Goal: Information Seeking & Learning: Understand process/instructions

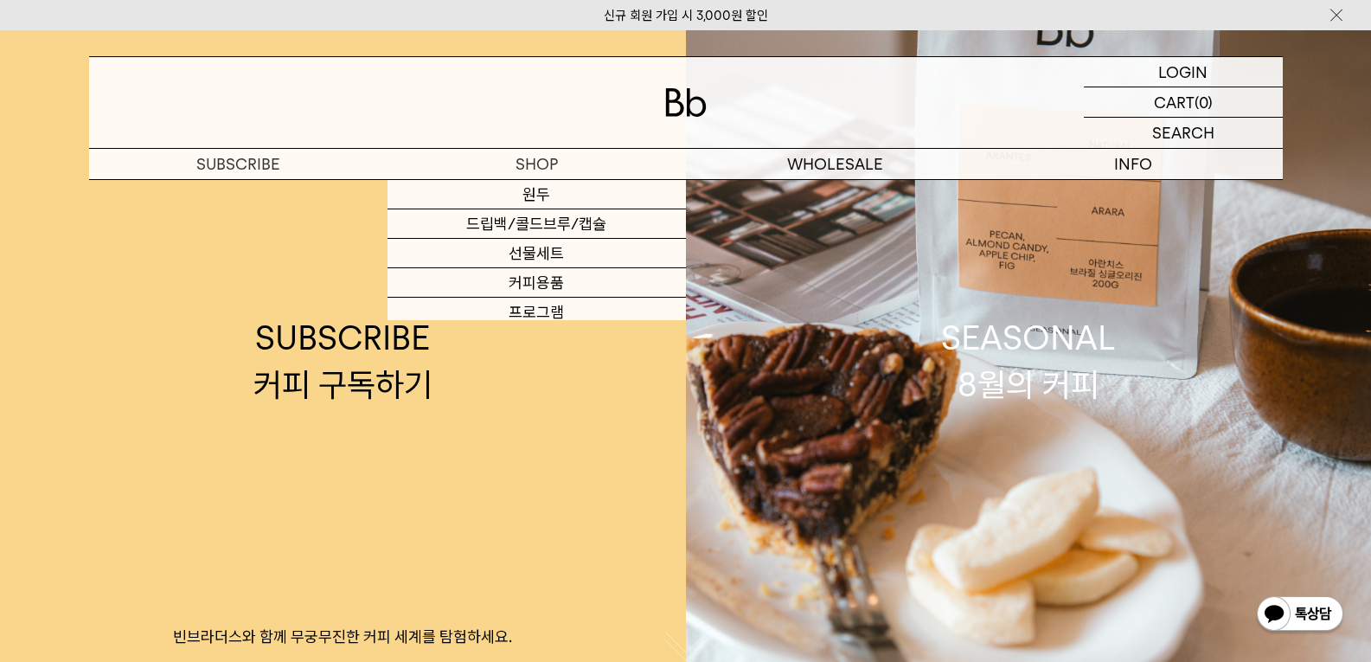
click at [621, 102] on div at bounding box center [686, 102] width 1194 height 91
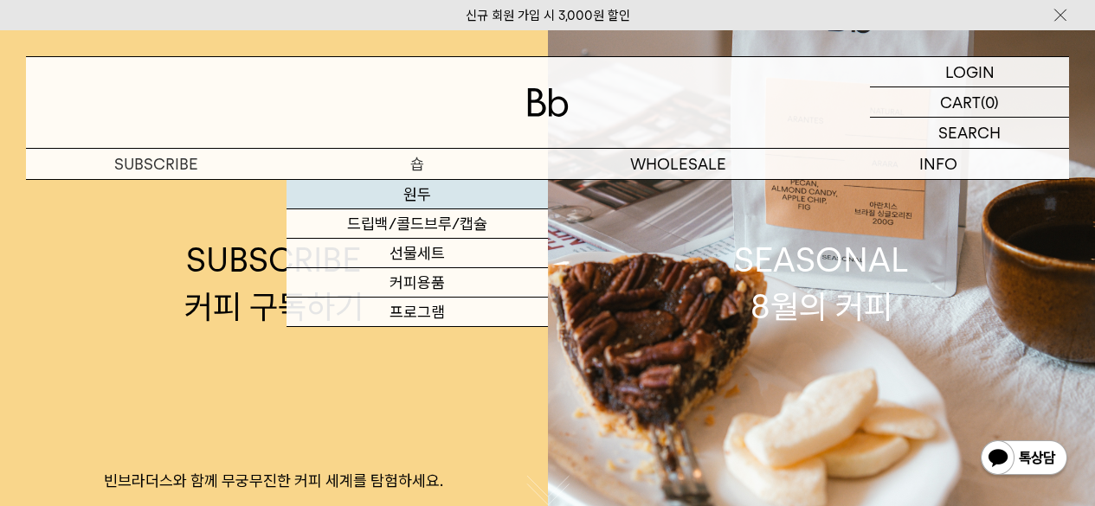
click at [431, 189] on link "원두" at bounding box center [416, 194] width 260 height 29
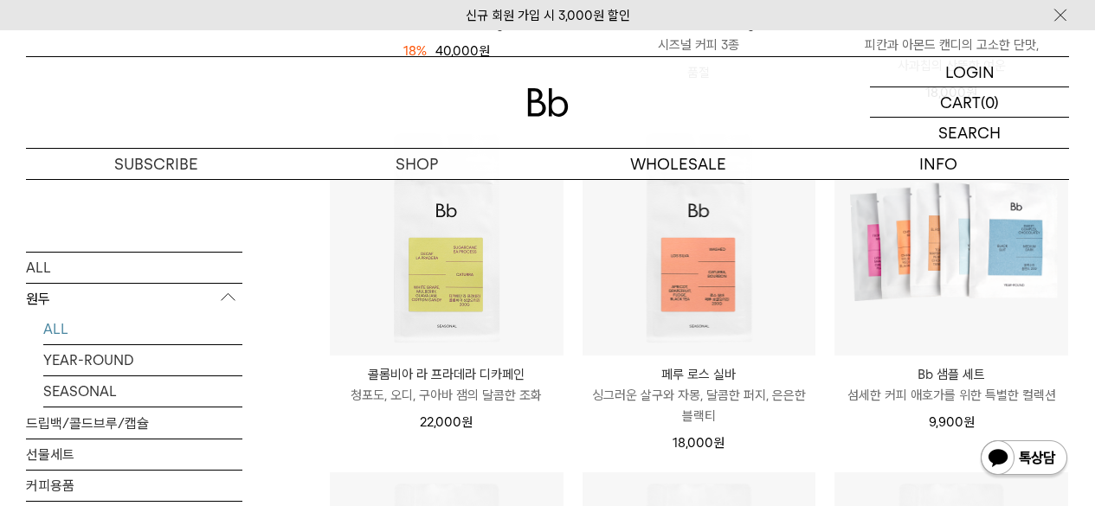
scroll to position [490, 0]
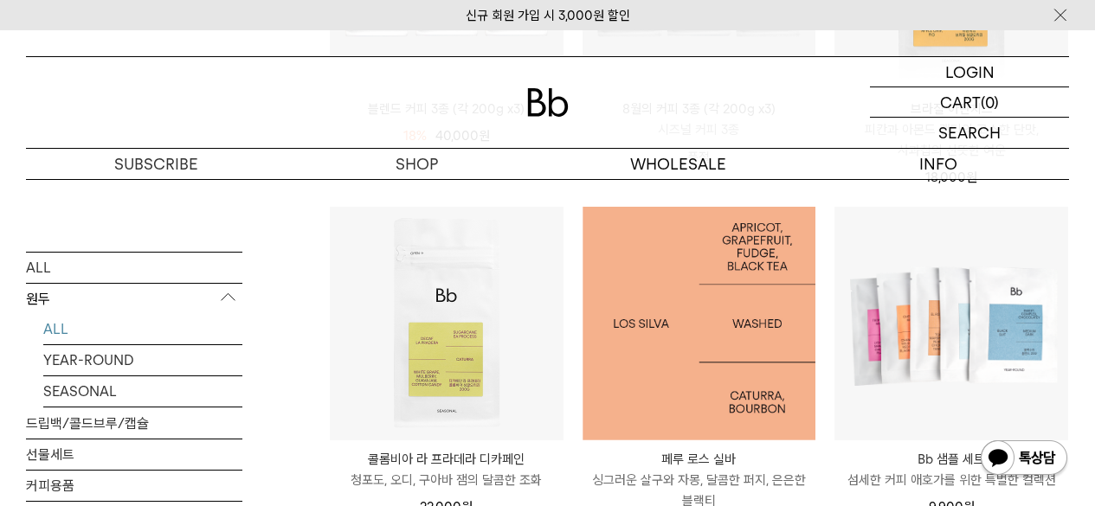
click at [696, 387] on img at bounding box center [699, 324] width 234 height 234
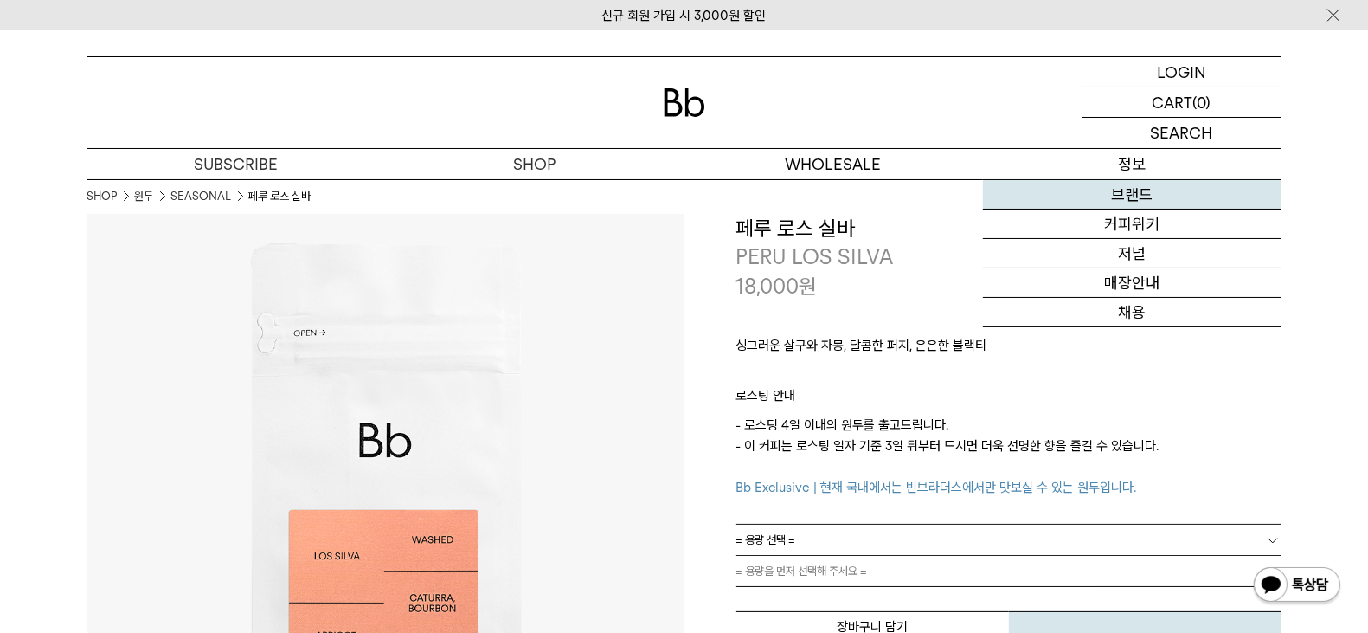
click at [1094, 197] on link "브랜드" at bounding box center [1132, 194] width 299 height 29
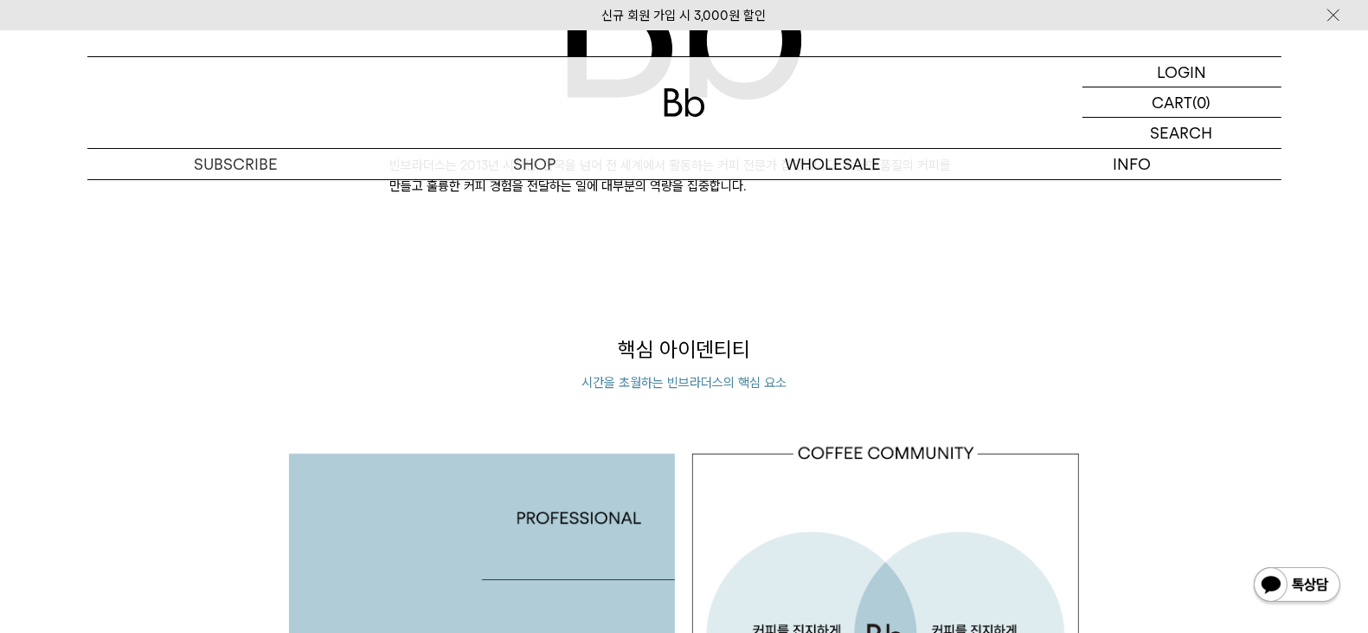
scroll to position [1298, 0]
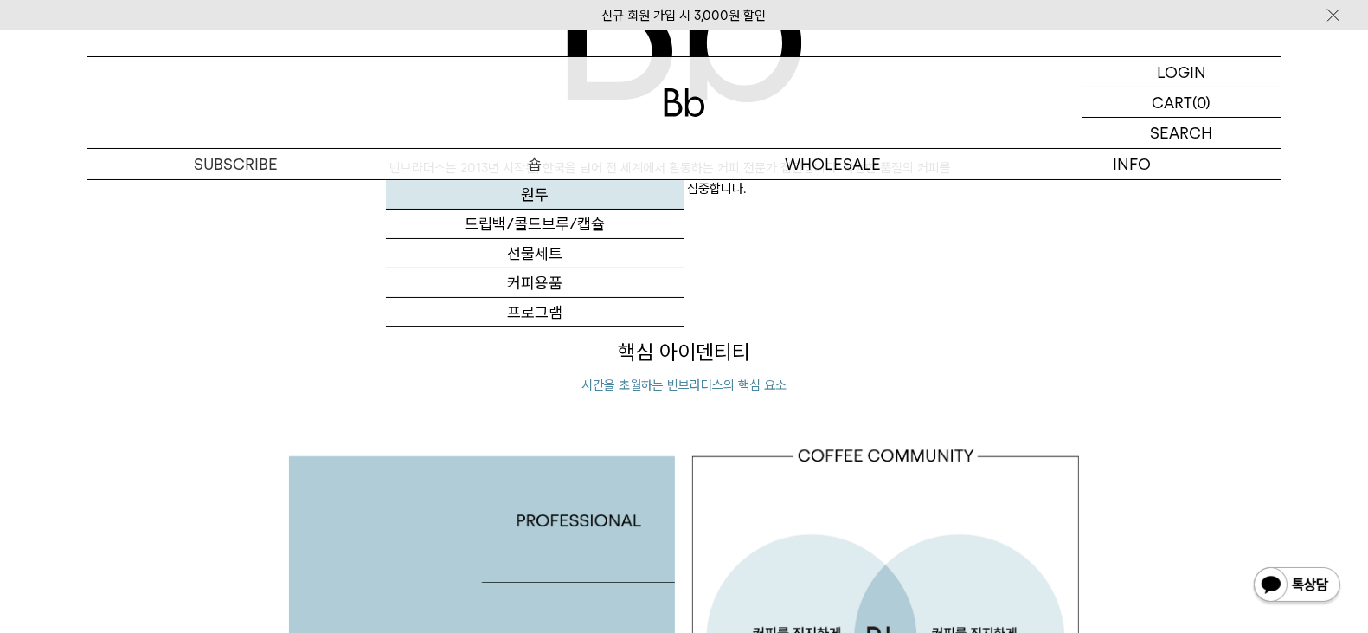
click at [554, 199] on link "원두" at bounding box center [535, 194] width 299 height 29
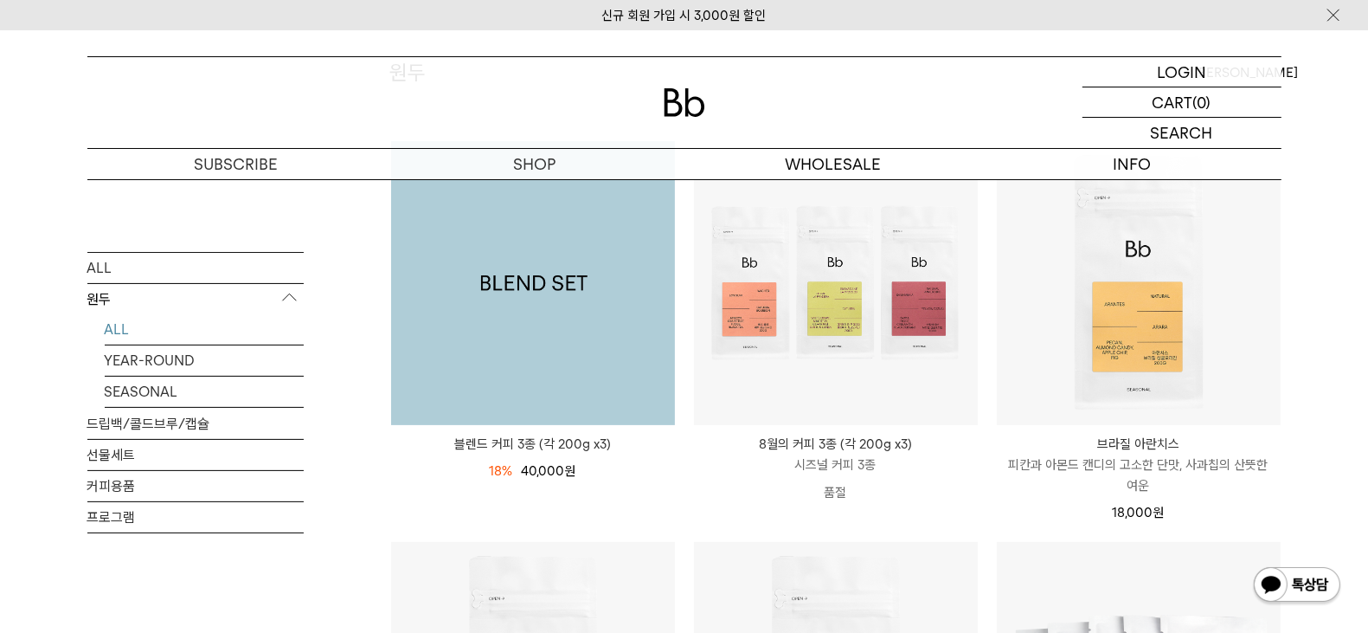
scroll to position [215, 0]
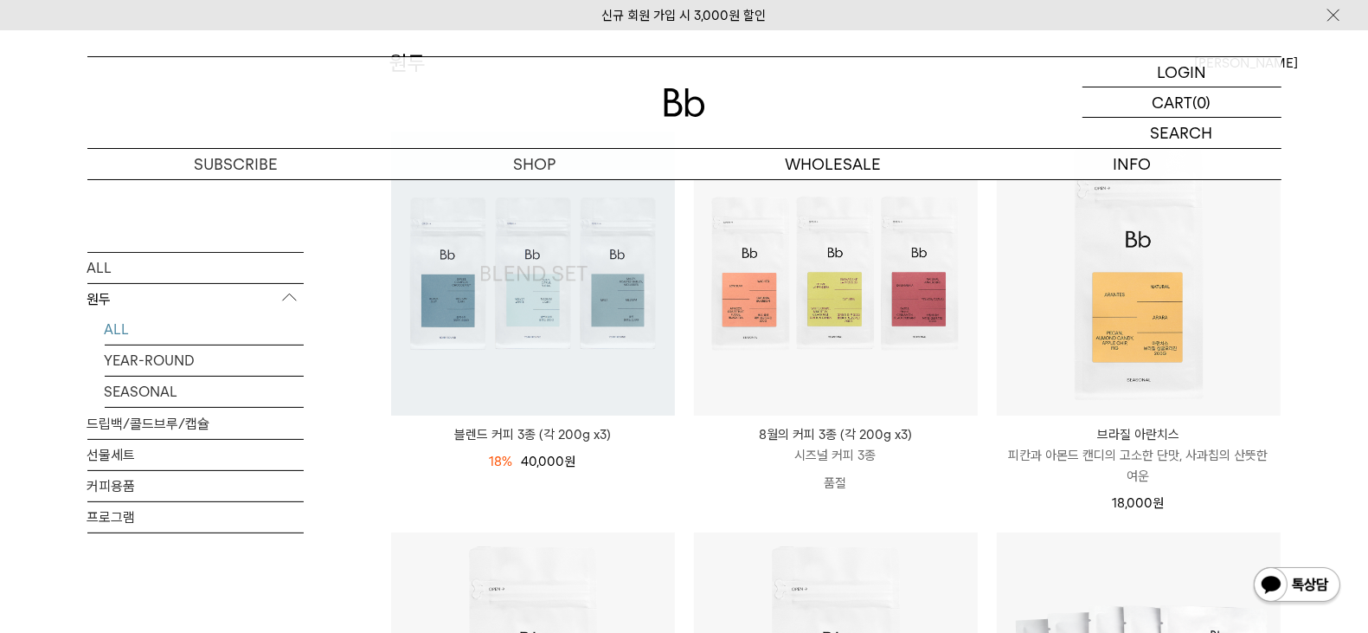
drag, startPoint x: 761, startPoint y: 366, endPoint x: 748, endPoint y: 359, distance: 14.7
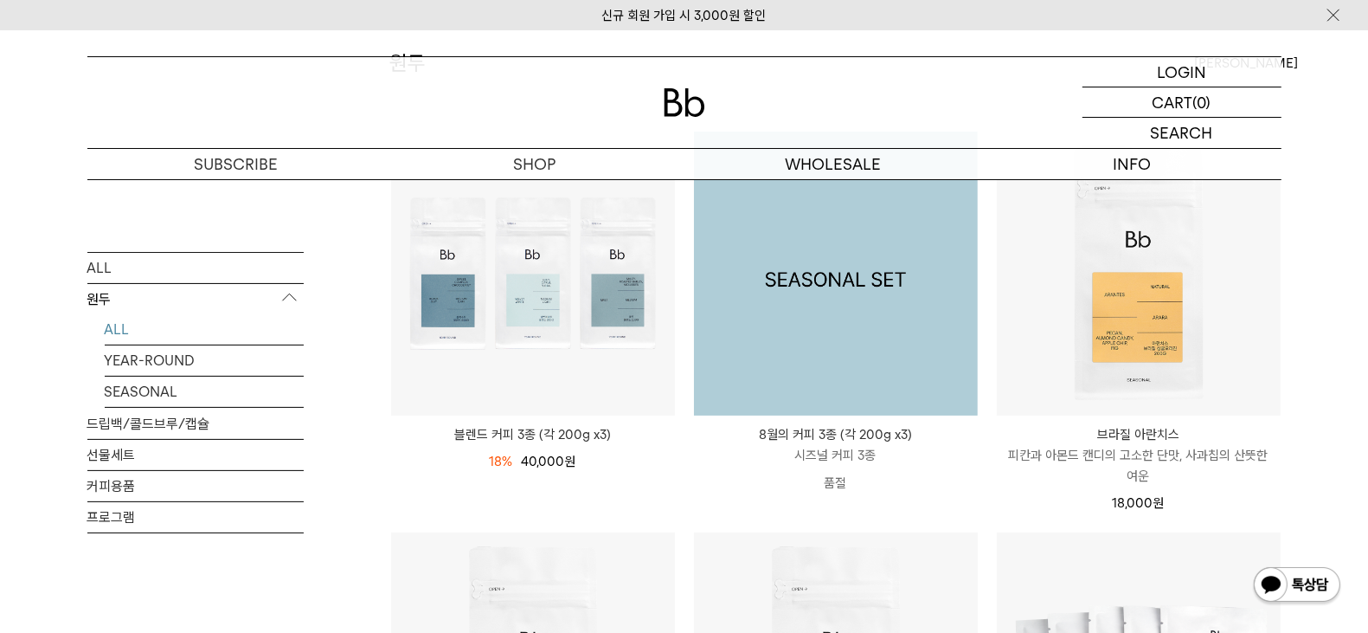
drag, startPoint x: 748, startPoint y: 359, endPoint x: 556, endPoint y: 366, distance: 193.1
click at [556, 366] on div at bounding box center [533, 274] width 284 height 284
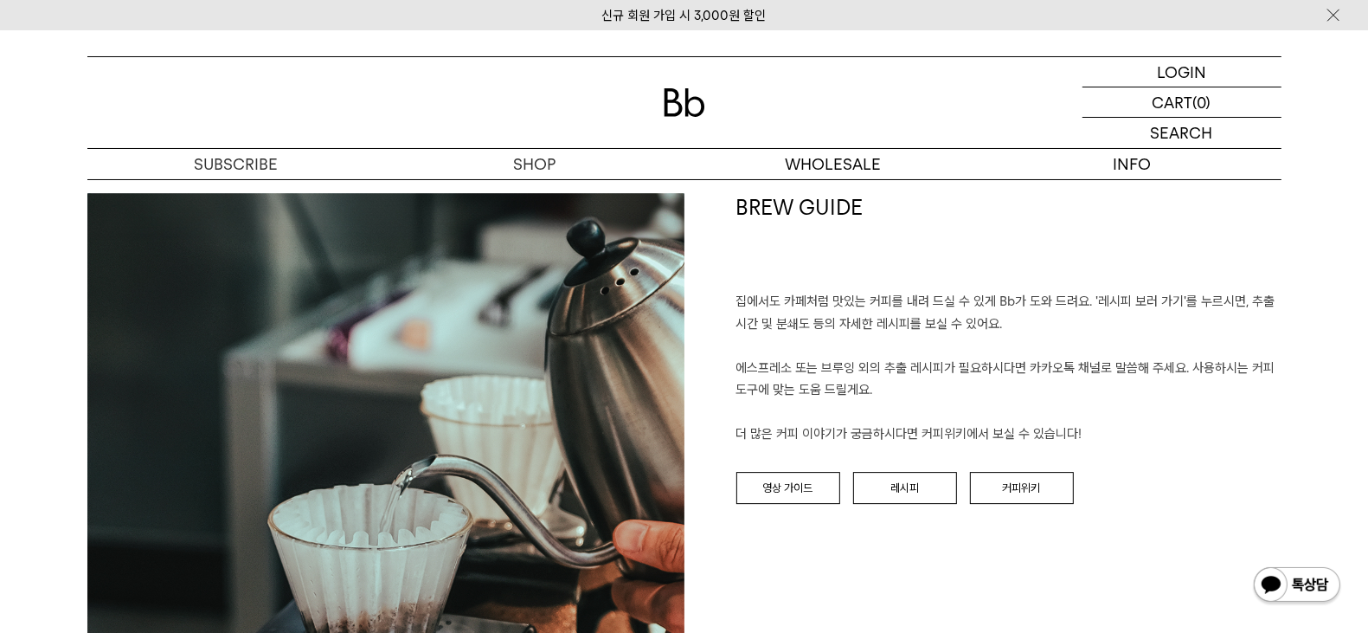
scroll to position [4326, 0]
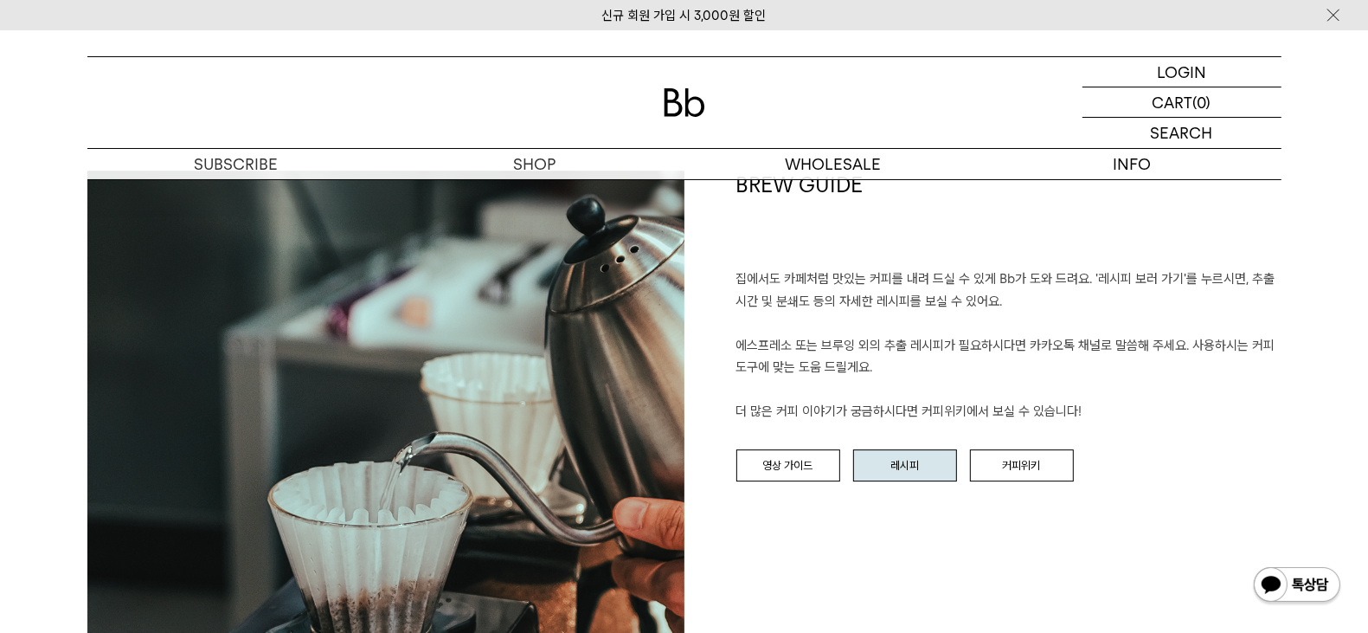
click at [880, 463] on link "레시피" at bounding box center [905, 465] width 104 height 33
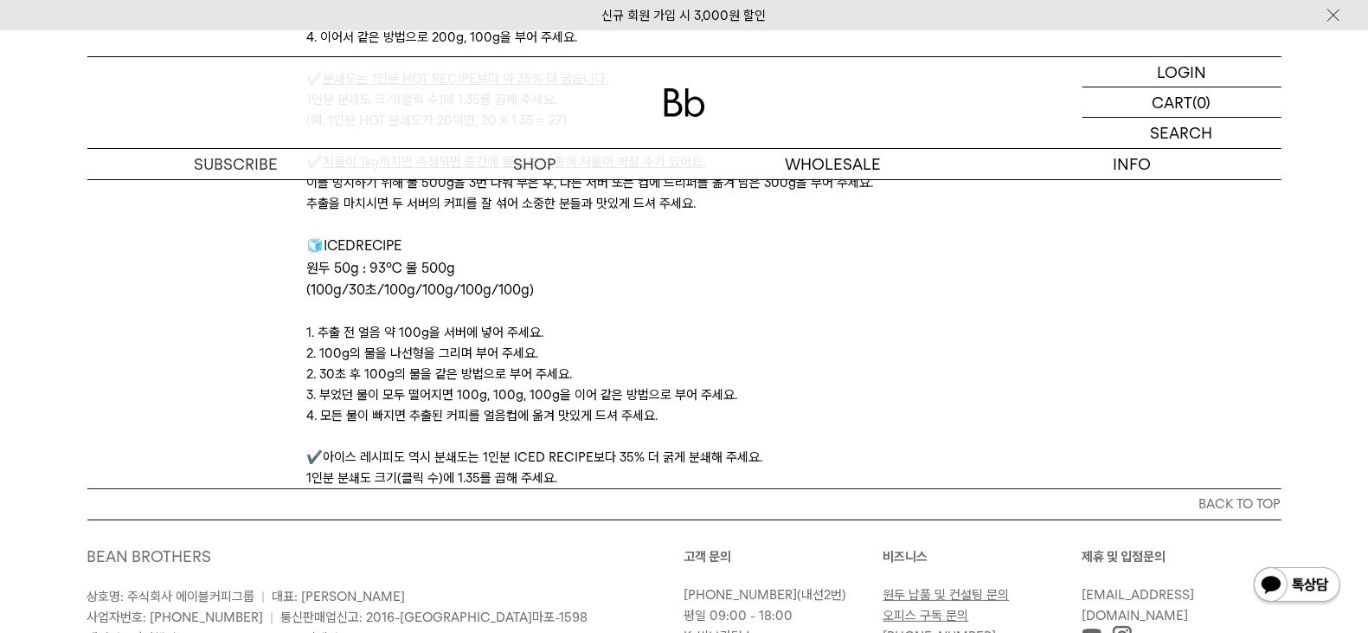
scroll to position [5948, 0]
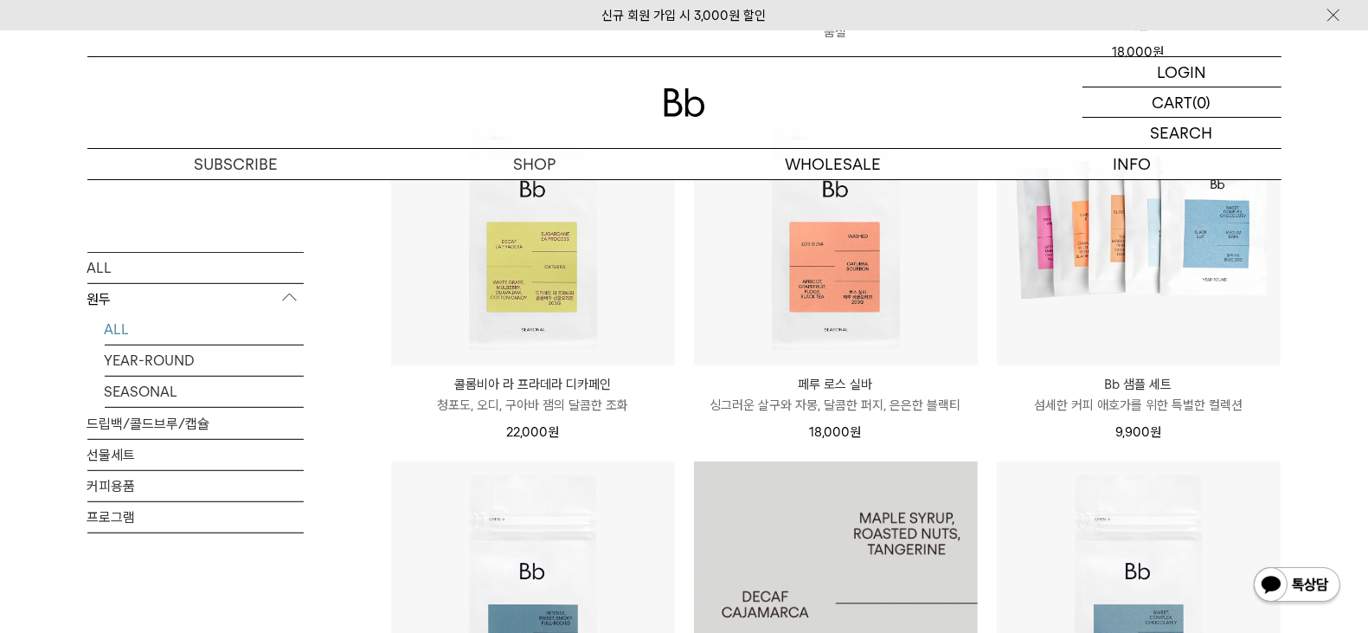
scroll to position [541, 0]
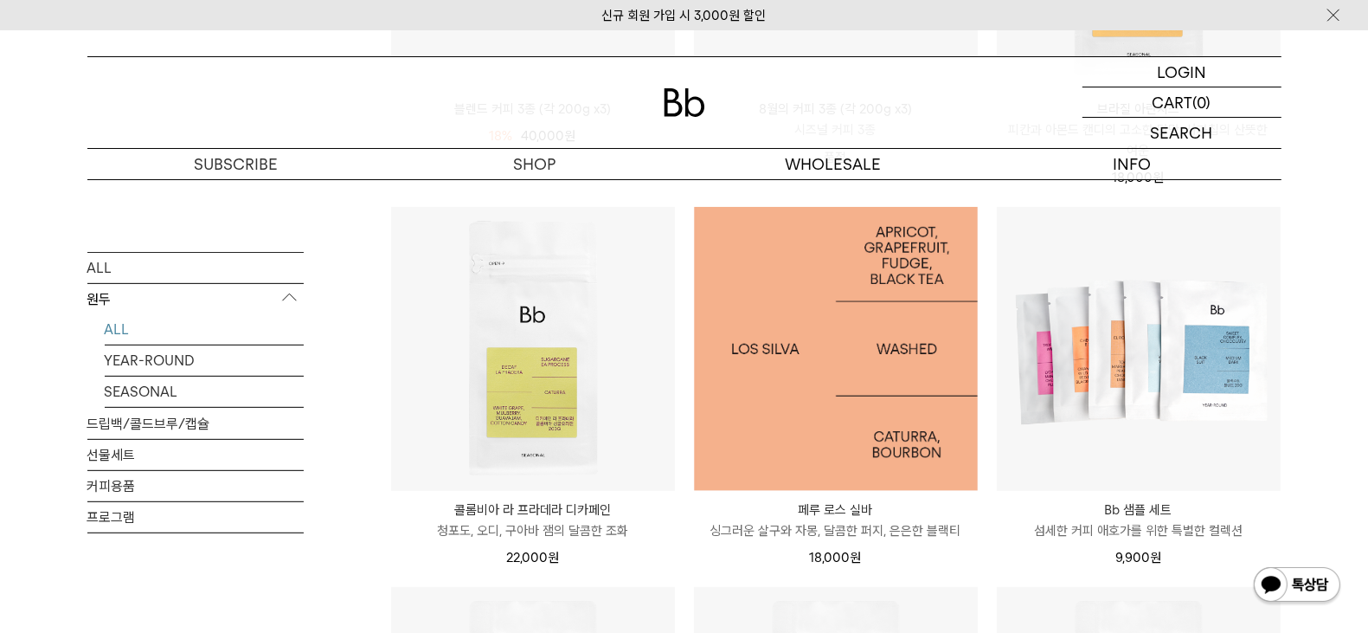
click at [780, 397] on img at bounding box center [836, 349] width 284 height 284
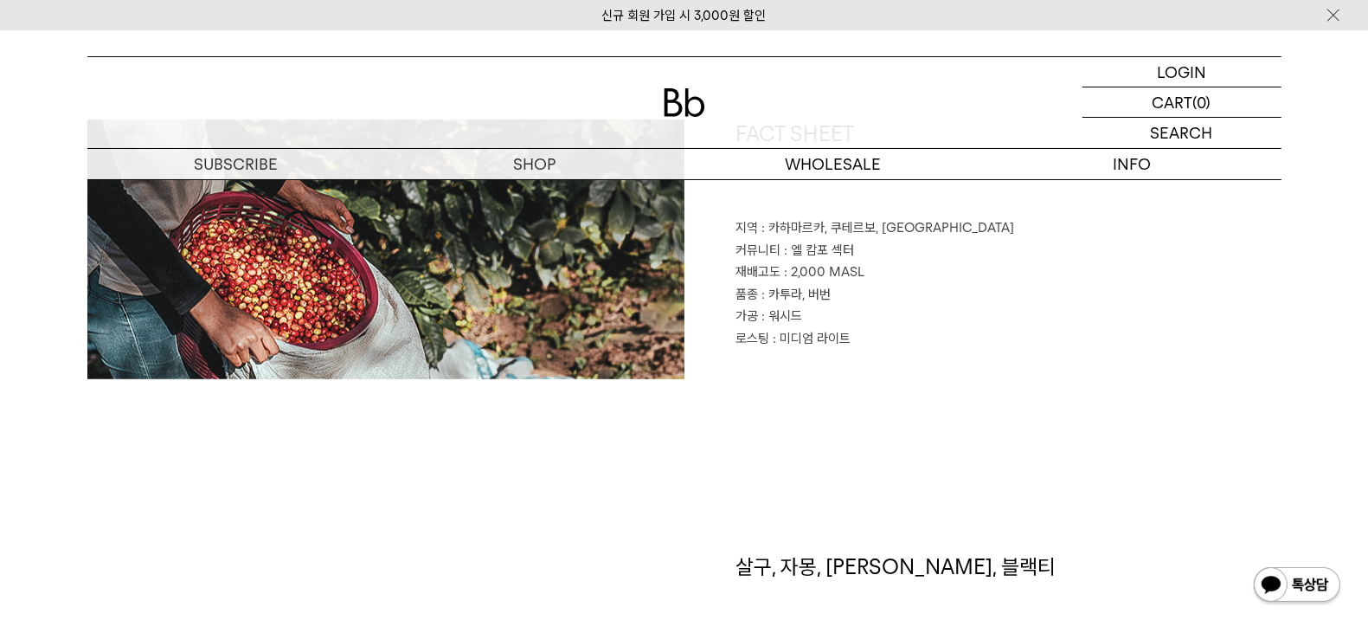
scroll to position [756, 0]
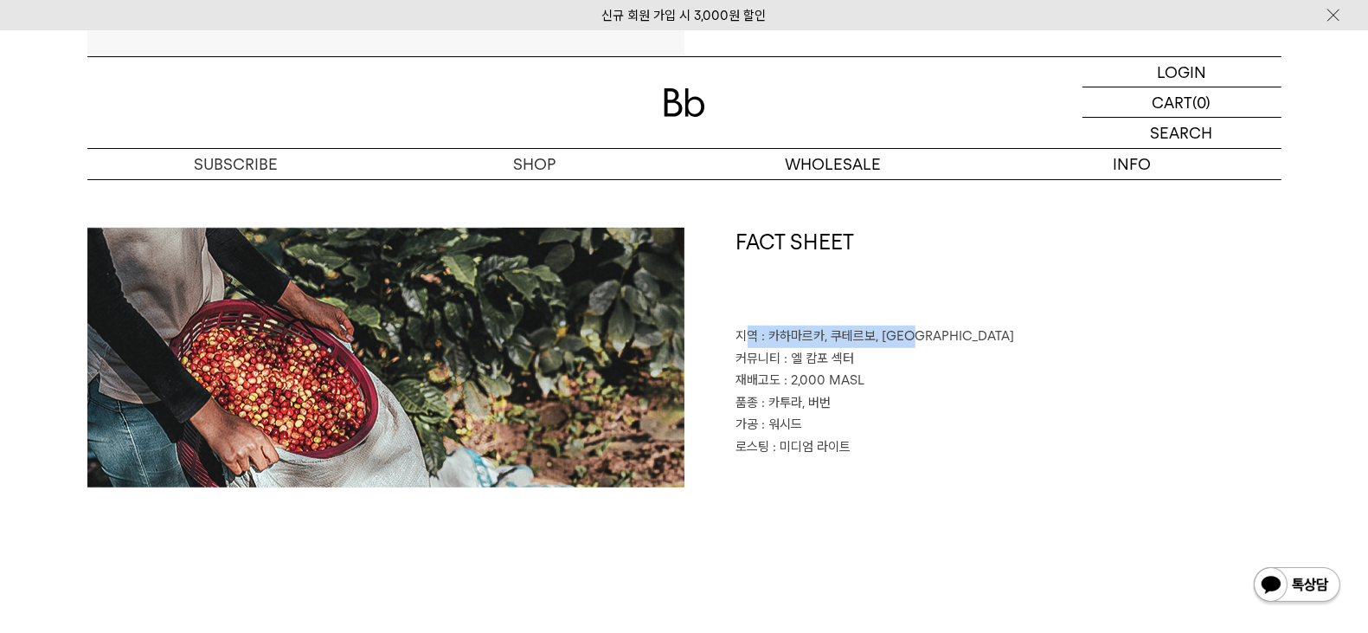
drag, startPoint x: 743, startPoint y: 330, endPoint x: 958, endPoint y: 337, distance: 214.7
click at [958, 337] on p "지역 : 카하마르카, 쿠테르보, 칼레유크" at bounding box center [1008, 336] width 545 height 22
click at [913, 414] on p "가공 : 워시드" at bounding box center [1008, 425] width 545 height 22
drag, startPoint x: 794, startPoint y: 380, endPoint x: 923, endPoint y: 389, distance: 129.2
click at [923, 389] on p "재배고도 : 2,000 MASL" at bounding box center [1008, 380] width 545 height 22
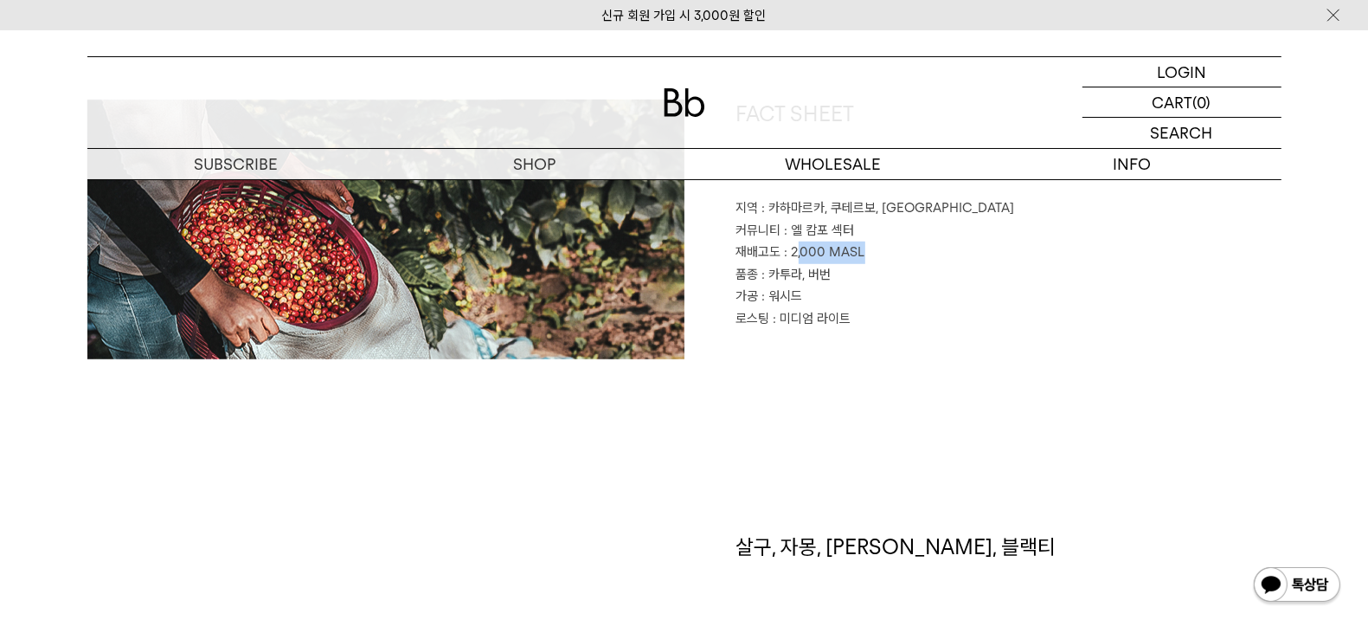
scroll to position [864, 0]
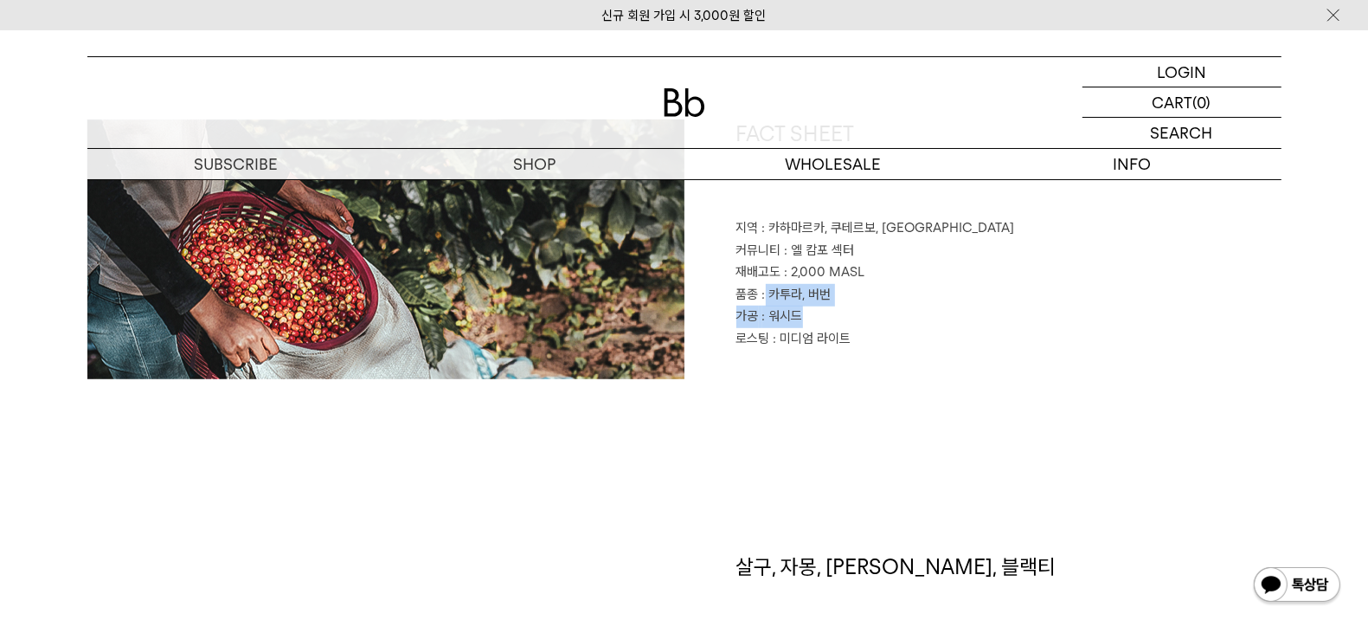
drag, startPoint x: 767, startPoint y: 296, endPoint x: 856, endPoint y: 309, distance: 90.1
click at [856, 309] on div "FACT SHEET 지역 : 카하마르카, 쿠테르보, 칼레유크 커뮤니티 : 엘 캄포 섹터 재배고도 : 2,000 MASL 품종 : 카투라, 버번…" at bounding box center [982, 249] width 597 height 260
click at [856, 309] on p "가공 : 워시드" at bounding box center [1008, 316] width 545 height 22
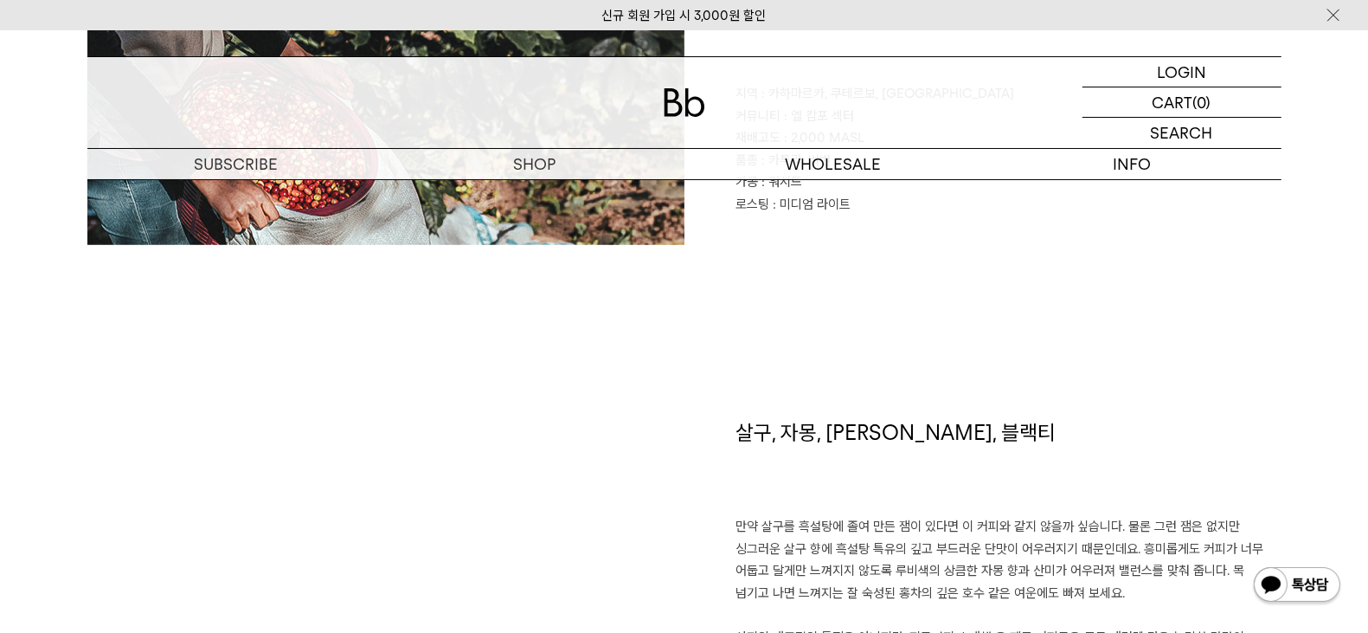
scroll to position [1082, 0]
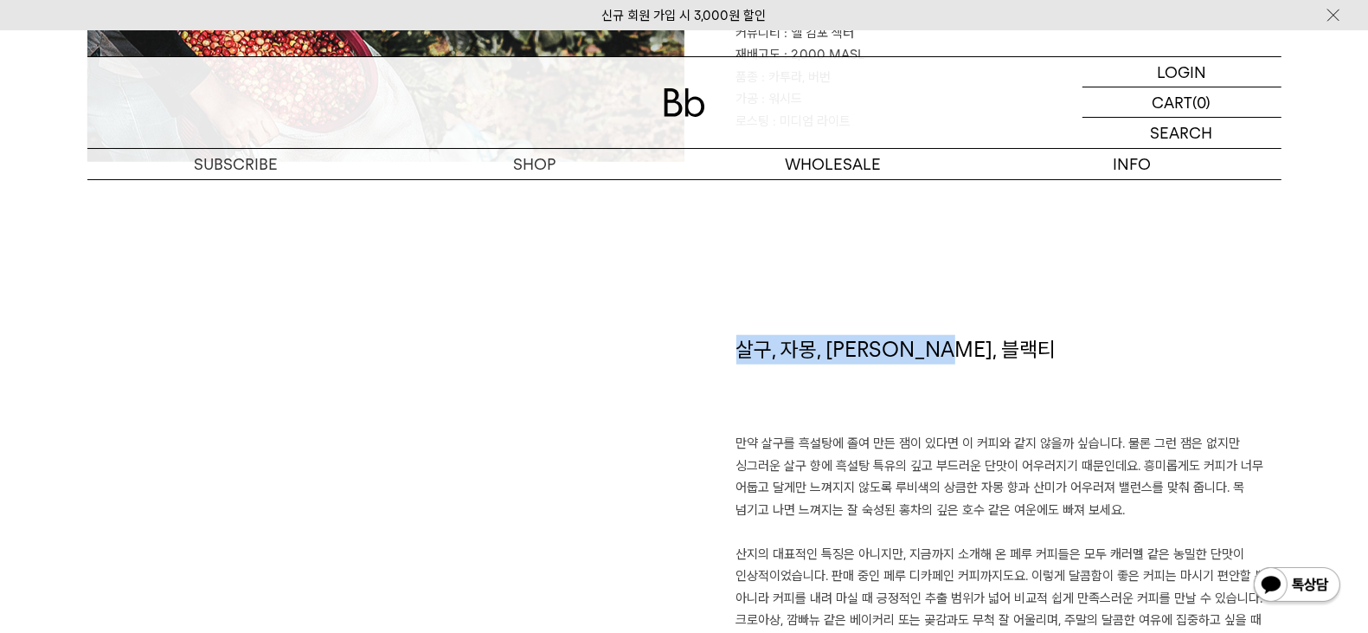
drag, startPoint x: 742, startPoint y: 349, endPoint x: 1057, endPoint y: 399, distance: 318.9
click at [1057, 399] on h1 "살구, 자몽, 버터 캔디, 블랙티" at bounding box center [1008, 384] width 545 height 99
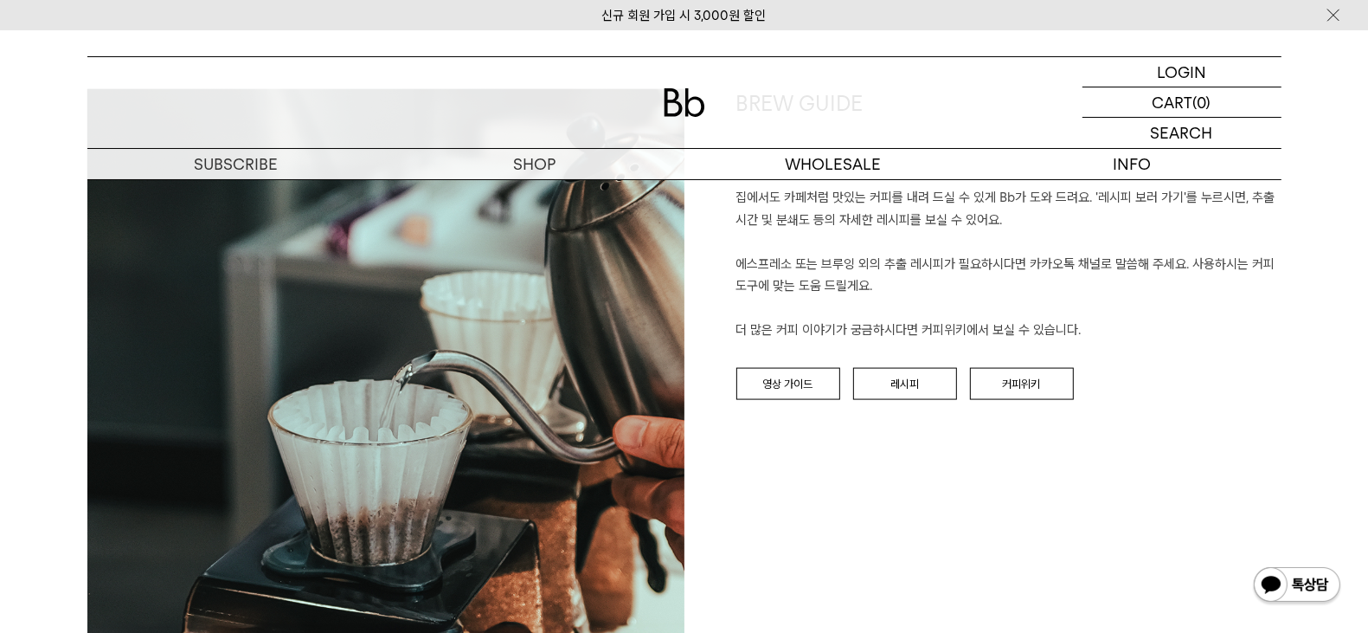
scroll to position [1839, 0]
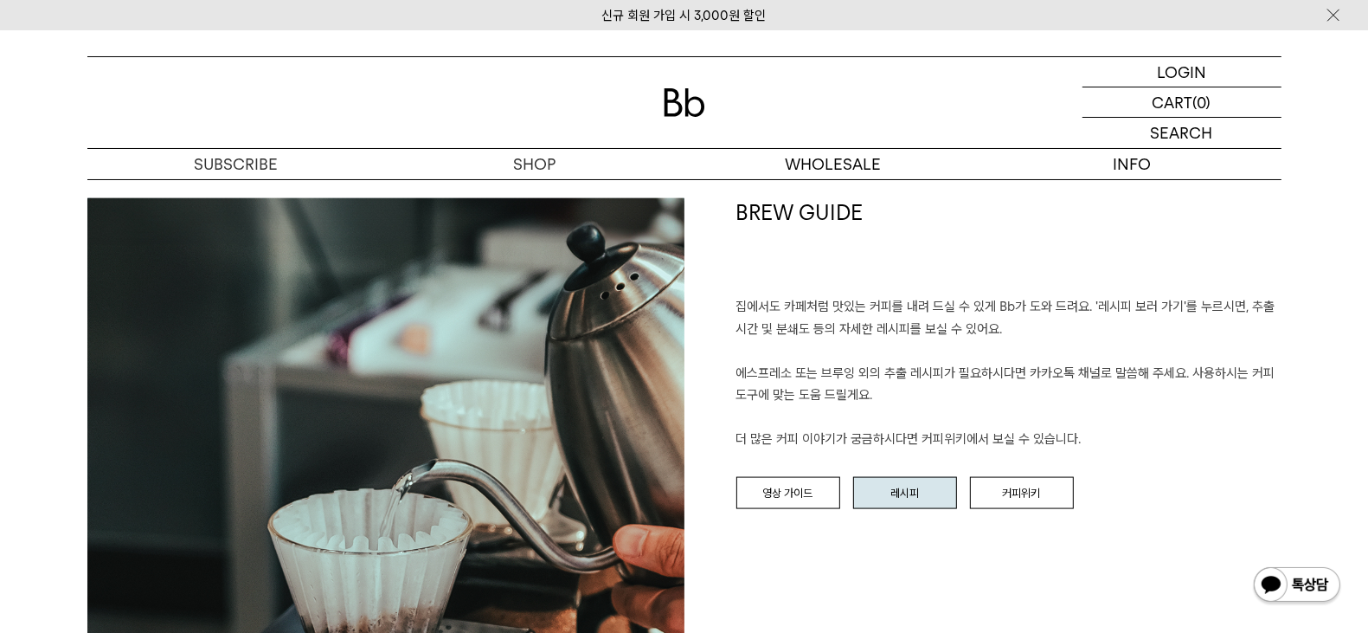
click at [912, 496] on link "레시피" at bounding box center [905, 493] width 104 height 33
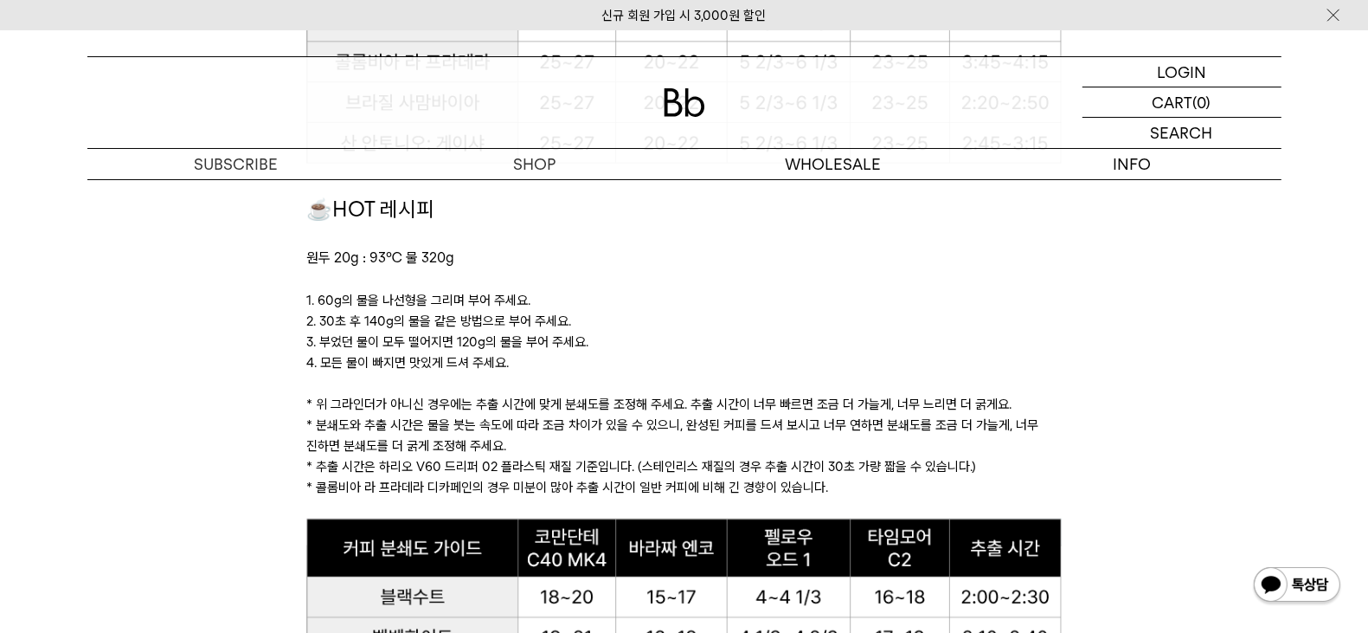
scroll to position [1622, 0]
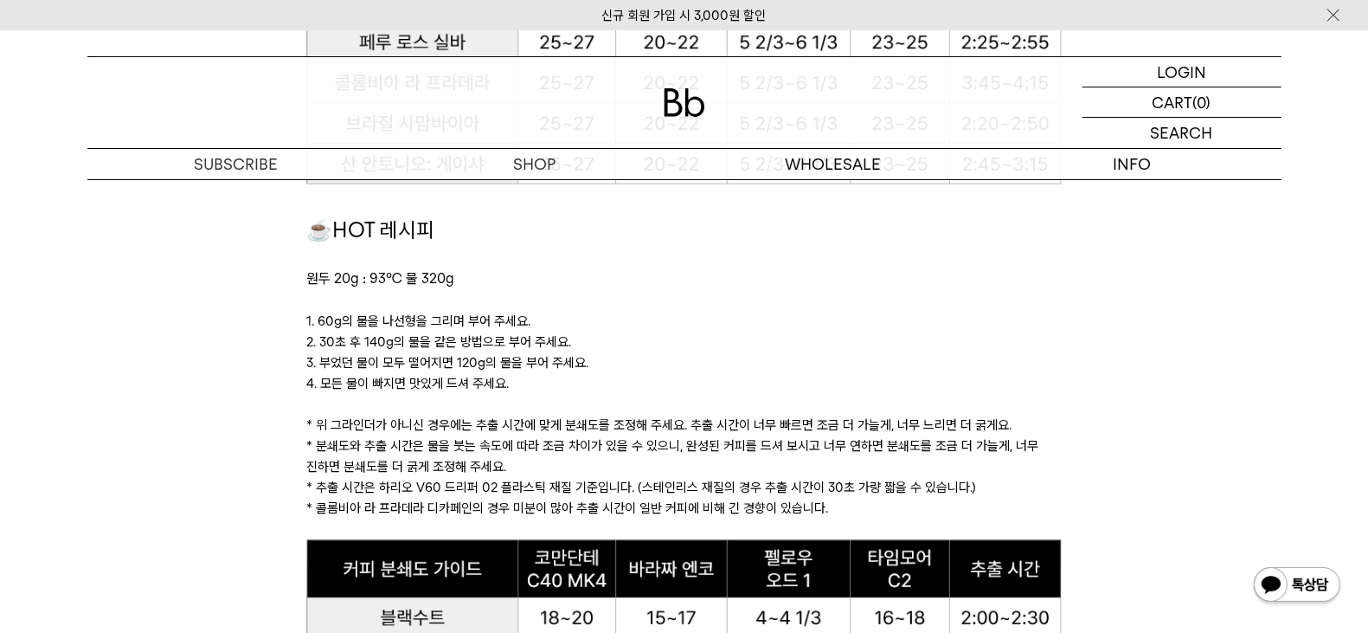
click at [362, 270] on span "원두 20g : 93℃ 물 320g" at bounding box center [380, 278] width 148 height 16
drag, startPoint x: 322, startPoint y: 271, endPoint x: 344, endPoint y: 280, distance: 23.6
click at [344, 280] on span "원두 20g : 93℃ 물 320g" at bounding box center [380, 278] width 148 height 16
drag, startPoint x: 433, startPoint y: 284, endPoint x: 450, endPoint y: 287, distance: 17.6
click at [450, 287] on p "원두 20g : 93℃ 물 320g" at bounding box center [683, 278] width 755 height 22
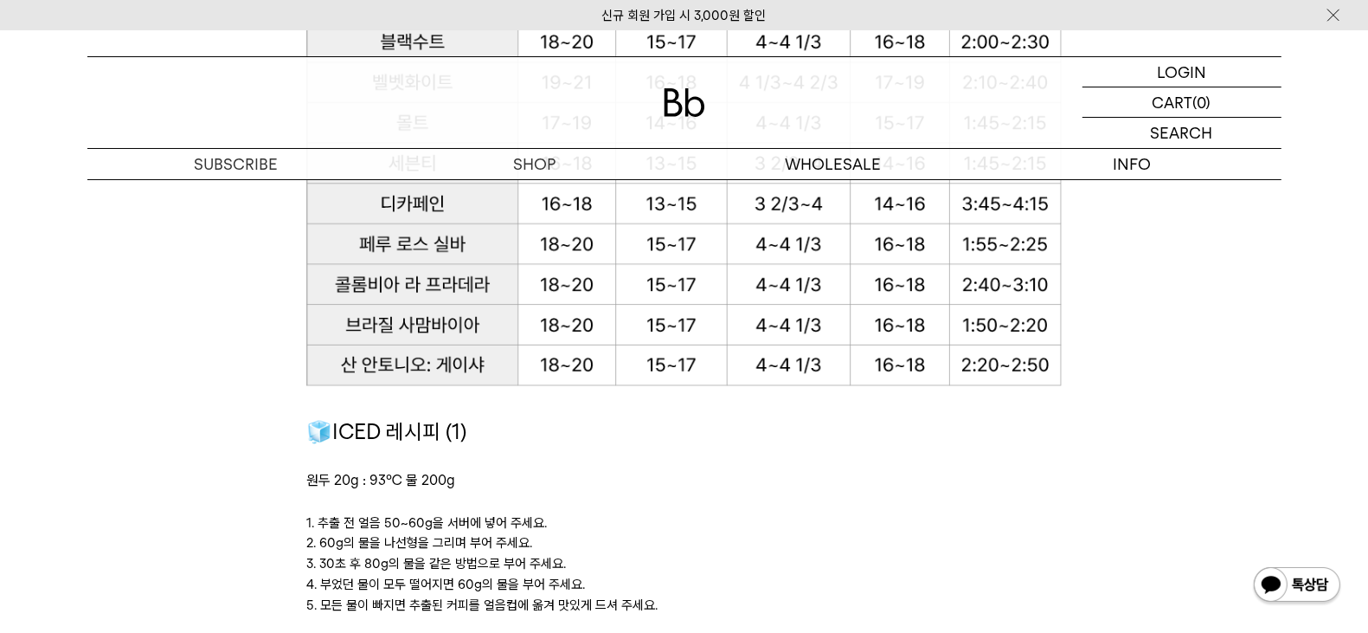
scroll to position [2380, 0]
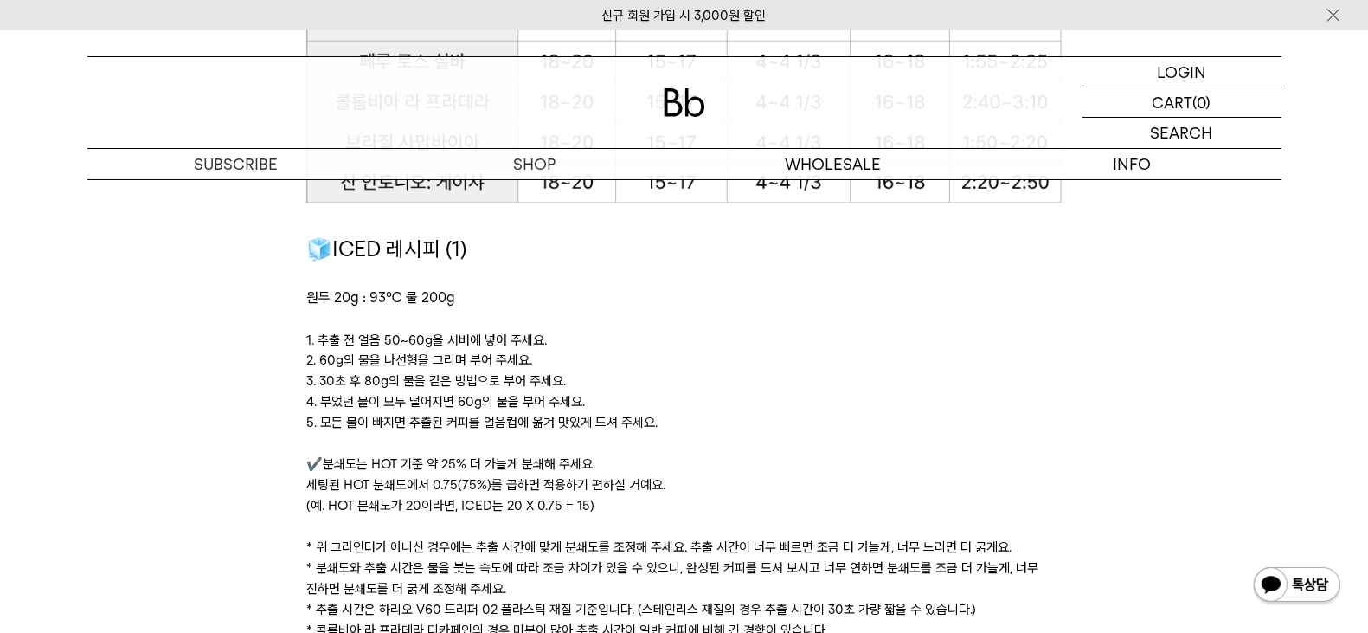
click at [356, 299] on span "원두 20g : 93℃ 물 200g ﻿" at bounding box center [380, 297] width 149 height 16
click at [473, 280] on div at bounding box center [683, 276] width 755 height 21
drag, startPoint x: 352, startPoint y: 466, endPoint x: 515, endPoint y: 472, distance: 162.8
click at [515, 472] on p "✔️분쇄도는 HOT 기준 약 25% 더 가늘게 분쇄해 주세요. 세팅된 HOT 분쇄도에서 0.75(75%)를 곱하면 적용하기 편하실 거예요. (…" at bounding box center [683, 485] width 755 height 62
click at [896, 320] on p at bounding box center [683, 319] width 755 height 21
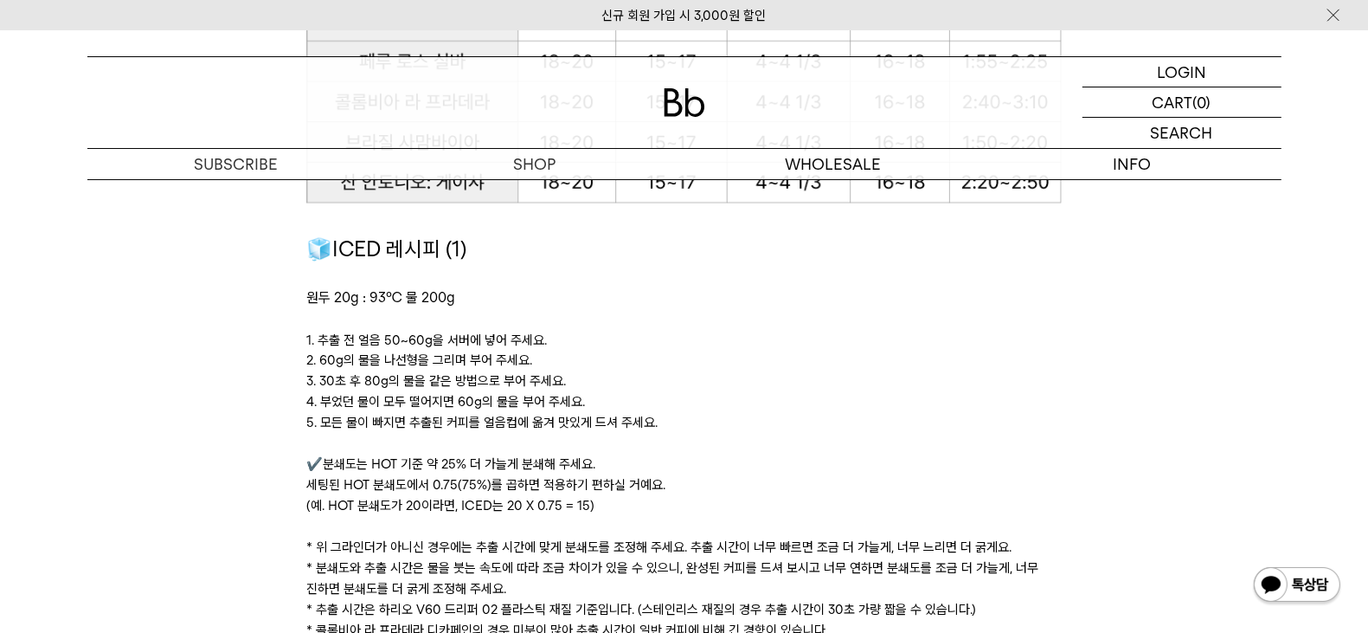
scroll to position [2271, 0]
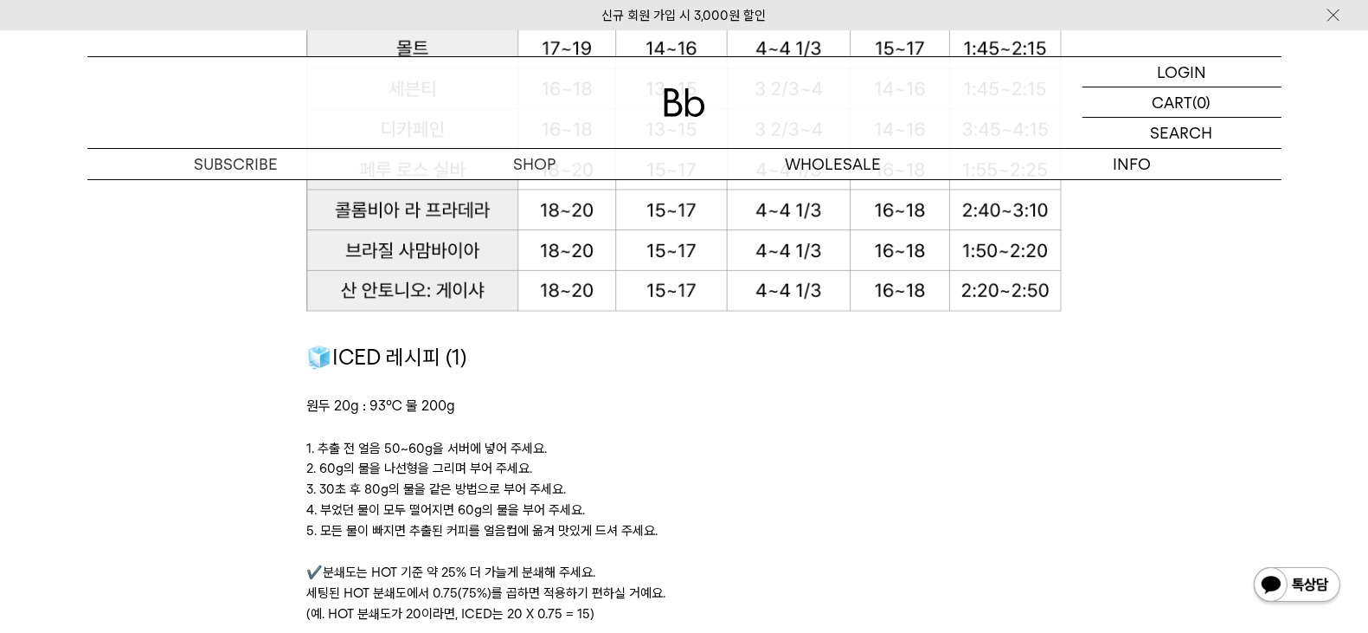
click at [815, 472] on p "2. 60g의 물을 나선형을 그리며 부어 주세요." at bounding box center [683, 469] width 755 height 21
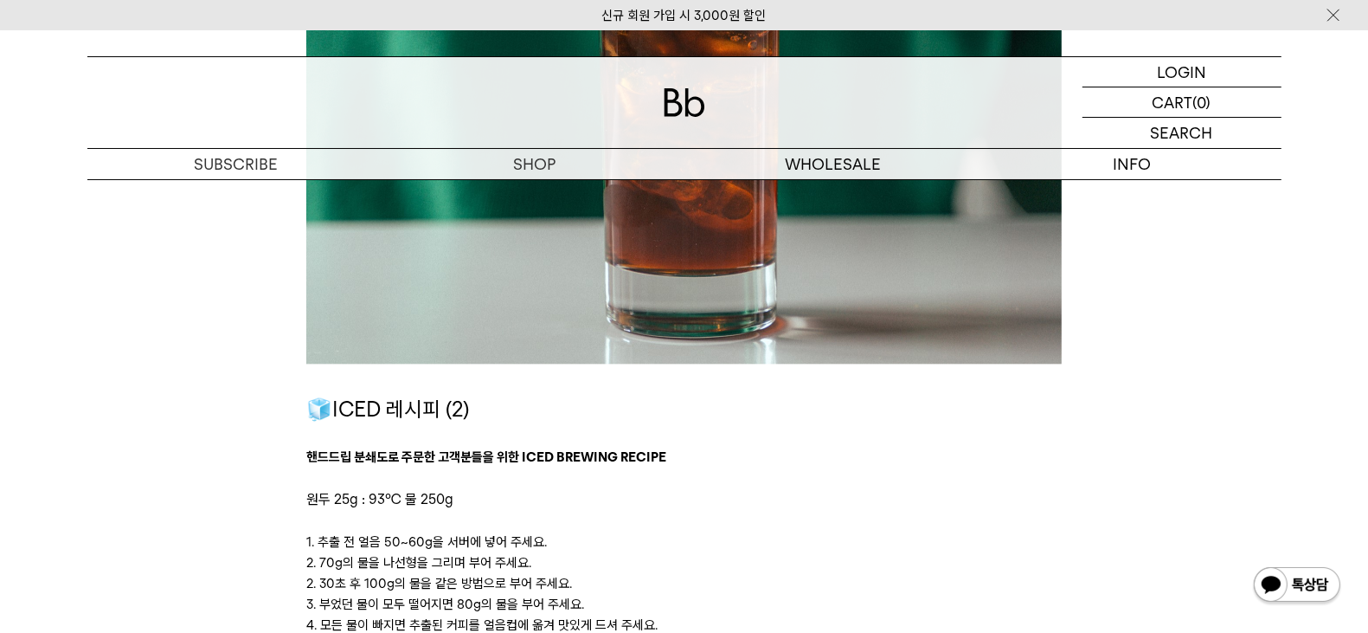
scroll to position [3244, 0]
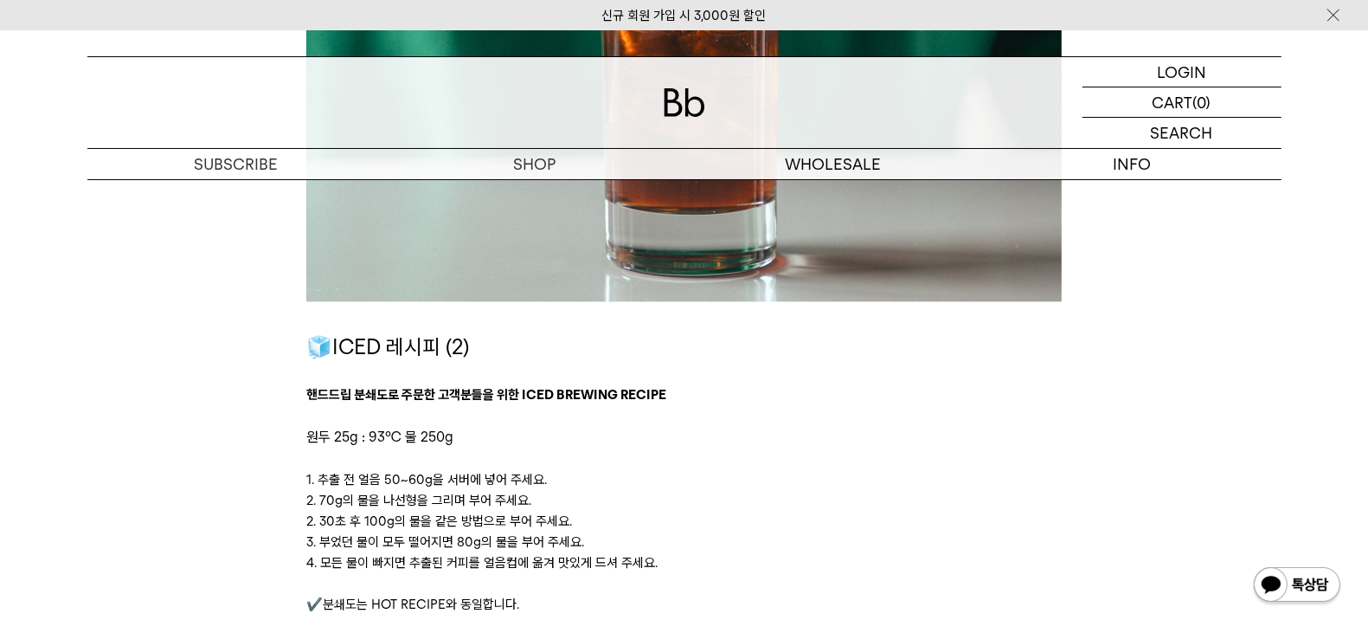
click at [884, 548] on p "3. 부었던 물이 모두 떨어지면 80g의 물을 부어 주세요." at bounding box center [683, 541] width 755 height 21
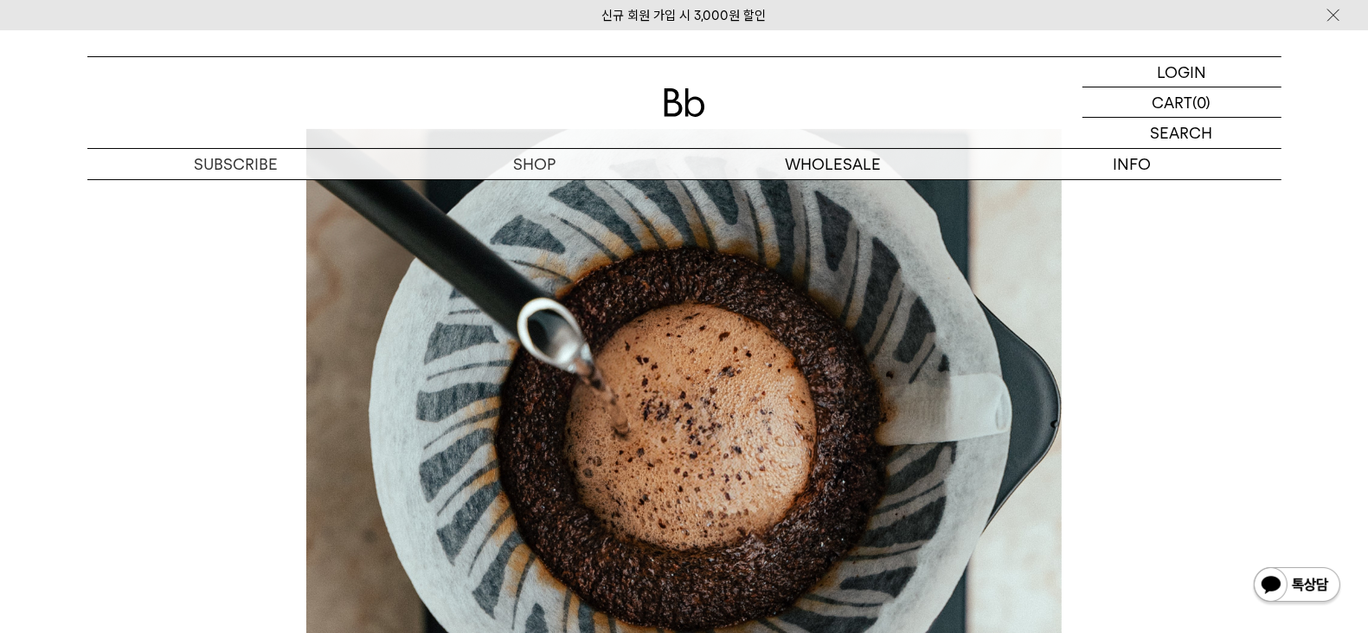
scroll to position [324, 0]
